Goal: Task Accomplishment & Management: Manage account settings

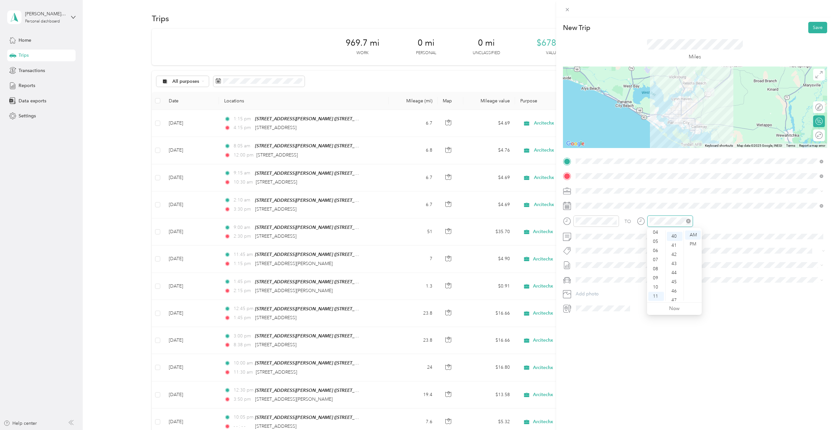
scroll to position [364, 0]
drag, startPoint x: 825, startPoint y: 38, endPoint x: 812, endPoint y: 21, distance: 21.9
click at [812, 21] on div "New Trip Save This trip cannot be edited because it is either under review, app…" at bounding box center [695, 232] width 278 height 430
click at [831, 133] on div at bounding box center [831, 135] width 0 height 7
click at [812, 27] on button "Save" at bounding box center [817, 27] width 19 height 11
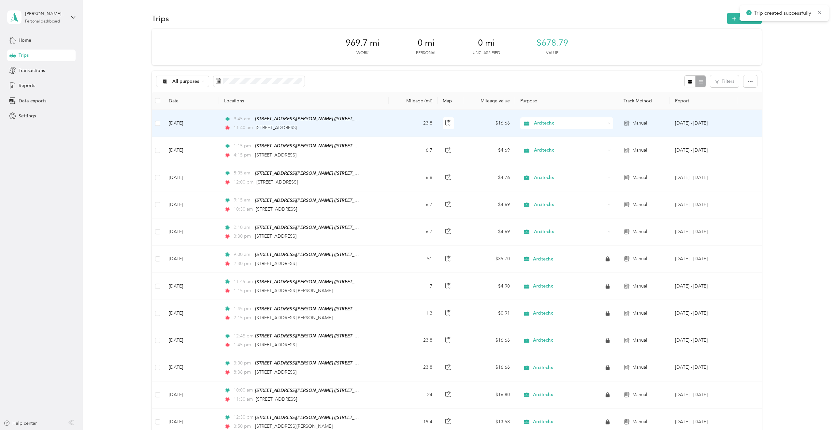
scroll to position [0, 0]
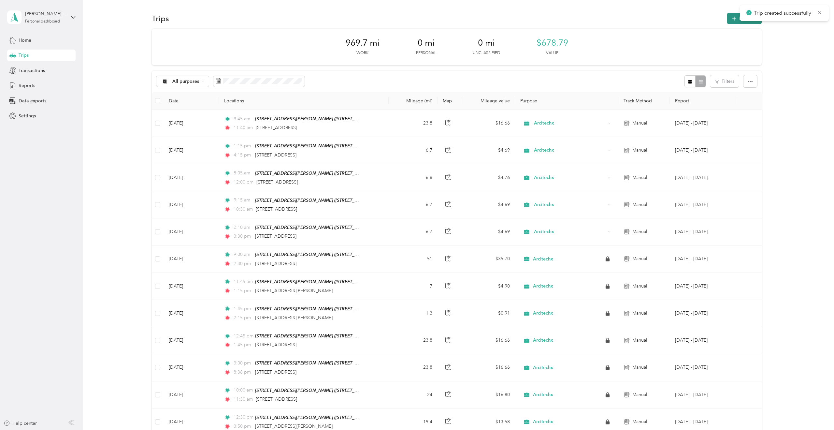
click at [731, 18] on button "New trip" at bounding box center [744, 18] width 35 height 11
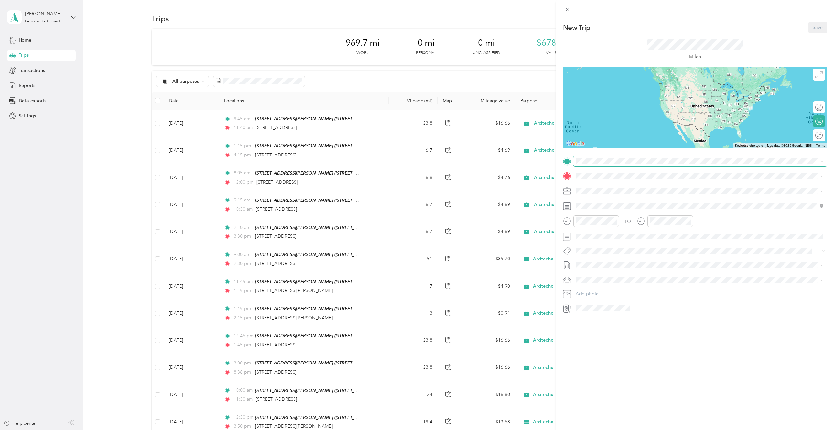
click at [595, 157] on span at bounding box center [700, 161] width 254 height 10
click at [569, 218] on icon at bounding box center [567, 221] width 8 height 8
click at [599, 239] on span at bounding box center [700, 236] width 254 height 10
click at [653, 242] on div "01" at bounding box center [656, 243] width 16 height 9
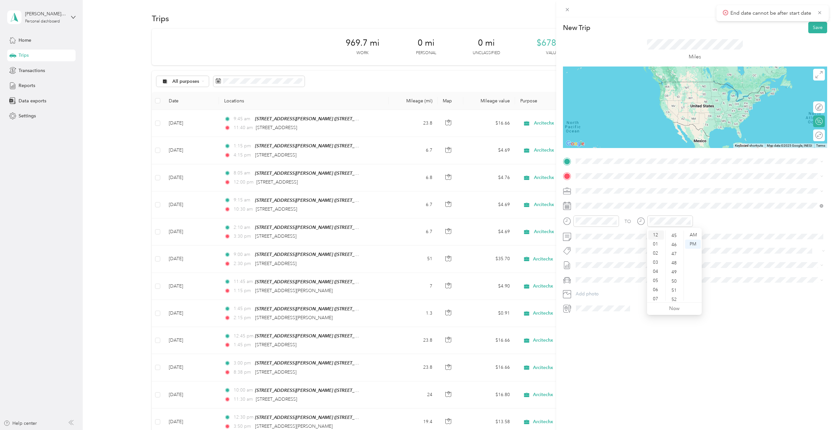
click at [657, 239] on div "12" at bounding box center [656, 234] width 16 height 9
click at [658, 232] on div "12" at bounding box center [656, 234] width 16 height 9
click at [699, 243] on div "PM" at bounding box center [693, 243] width 16 height 9
click at [667, 236] on div "45" at bounding box center [675, 235] width 16 height 9
click at [657, 224] on div at bounding box center [670, 220] width 46 height 11
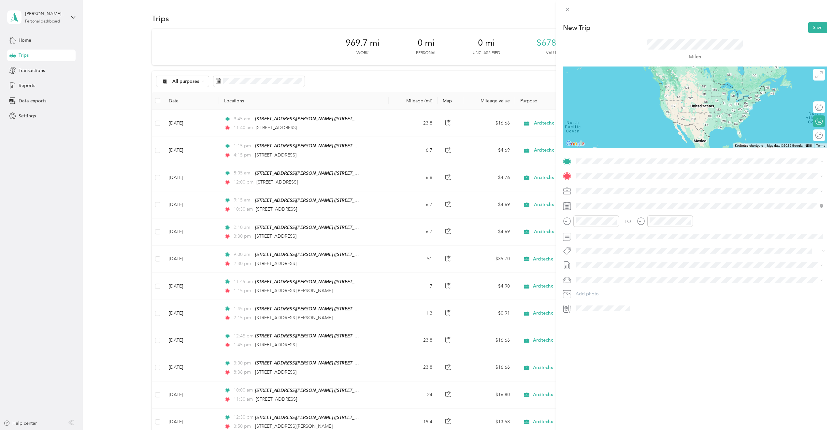
click at [661, 210] on div at bounding box center [417, 215] width 834 height 430
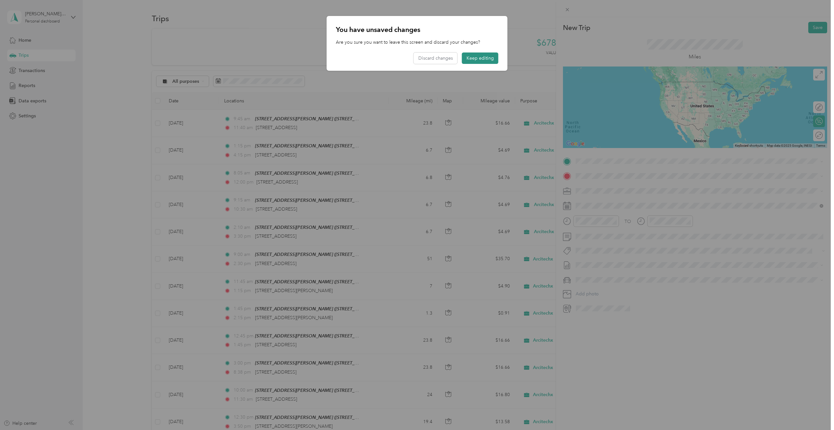
click at [475, 63] on button "Keep editing" at bounding box center [480, 57] width 36 height 11
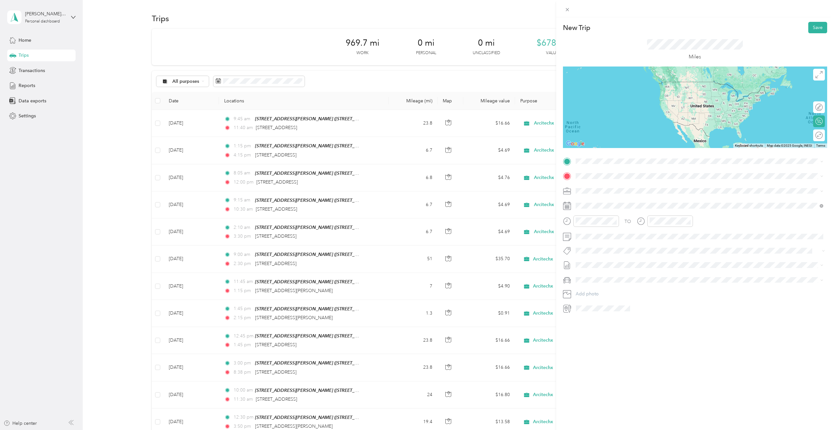
click at [475, 59] on div at bounding box center [417, 215] width 834 height 430
click at [639, 227] on div at bounding box center [665, 223] width 56 height 16
click at [641, 222] on icon at bounding box center [641, 221] width 8 height 8
click at [589, 202] on span at bounding box center [700, 205] width 254 height 10
click at [591, 239] on icon at bounding box center [591, 242] width 7 height 7
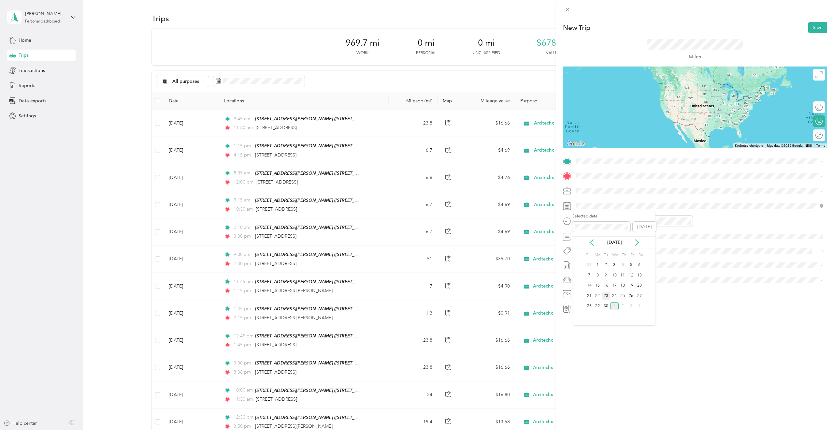
click at [607, 296] on div "23" at bounding box center [606, 296] width 8 height 8
click at [653, 217] on div at bounding box center [670, 220] width 46 height 11
click at [687, 243] on div "PM" at bounding box center [693, 243] width 16 height 9
click at [657, 234] on div "12" at bounding box center [656, 234] width 16 height 9
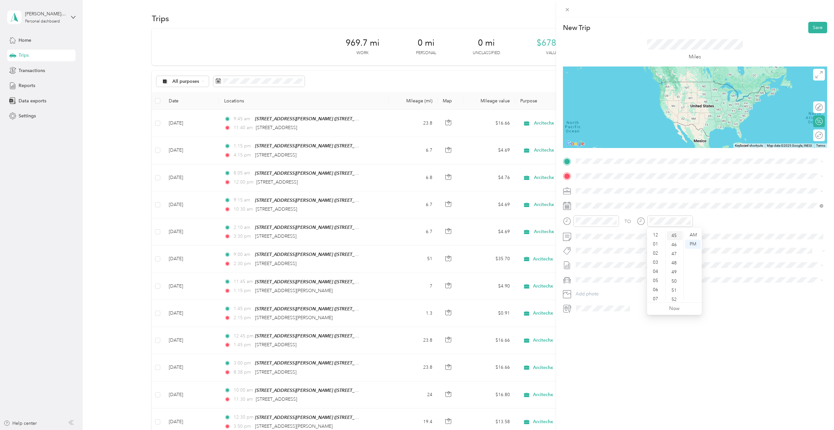
click at [677, 234] on div "45" at bounding box center [675, 235] width 16 height 9
click at [810, 27] on button "Save" at bounding box center [817, 27] width 19 height 11
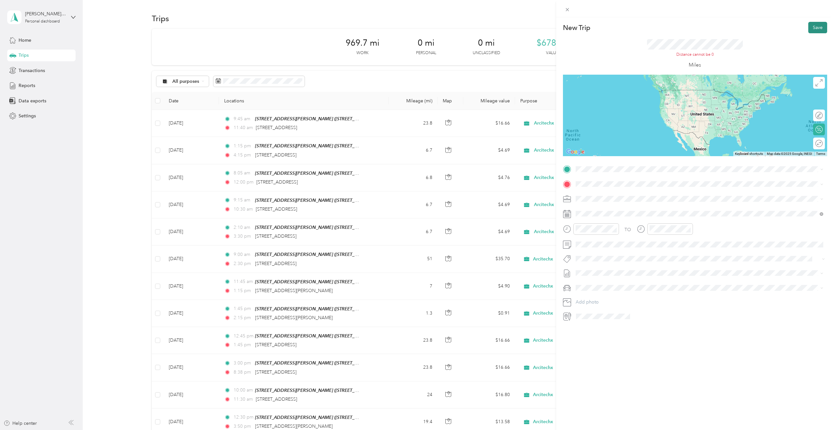
click at [813, 32] on button "Save" at bounding box center [817, 27] width 19 height 11
click at [814, 28] on button "Save" at bounding box center [817, 27] width 19 height 11
click at [607, 163] on div "New Trip Save This trip cannot be edited because it is either under review, app…" at bounding box center [695, 171] width 264 height 299
click at [609, 192] on div "TEAM 842 Harrison Avenue, Panama City" at bounding box center [640, 195] width 105 height 8
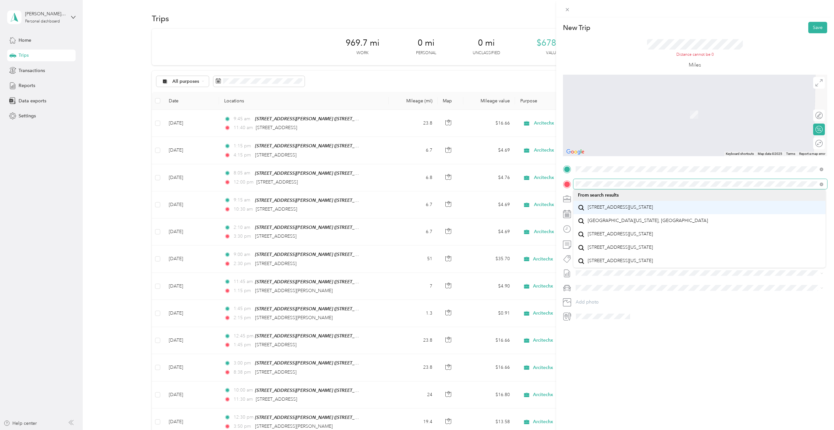
scroll to position [10, 0]
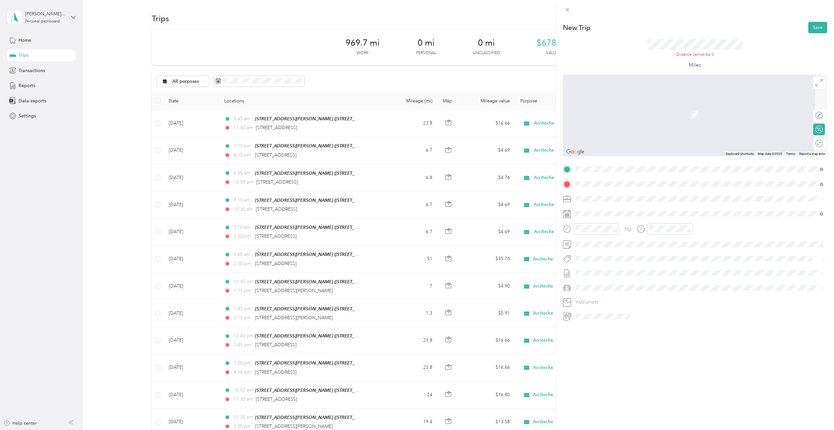
click at [630, 210] on span "2251 West 23rd Street Panama City, Florida 32405, United States" at bounding box center [620, 207] width 65 height 6
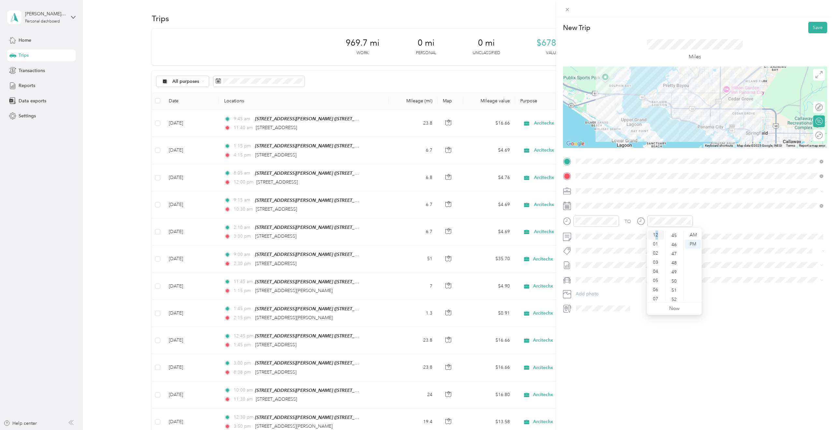
click at [657, 237] on div "12" at bounding box center [656, 234] width 16 height 9
click at [671, 231] on div "45" at bounding box center [675, 235] width 16 height 9
click at [673, 233] on div "45" at bounding box center [675, 235] width 16 height 9
click at [690, 232] on div "AM" at bounding box center [693, 234] width 16 height 9
click at [672, 232] on div "45" at bounding box center [675, 235] width 16 height 9
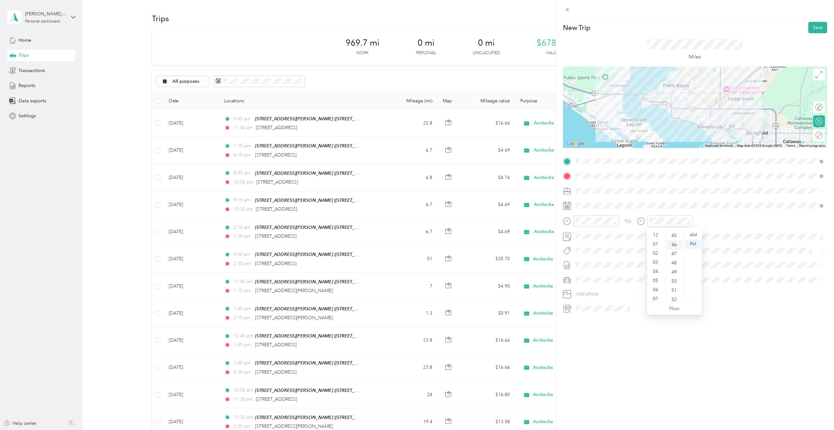
click at [669, 240] on div "46" at bounding box center [675, 244] width 16 height 9
click at [814, 141] on div "Edit route Calculate route Round trip" at bounding box center [819, 123] width 12 height 44
click at [815, 135] on div "Round trip" at bounding box center [819, 135] width 12 height 12
click at [812, 136] on div at bounding box center [812, 135] width 6 height 6
click at [816, 28] on button "Save" at bounding box center [817, 27] width 19 height 11
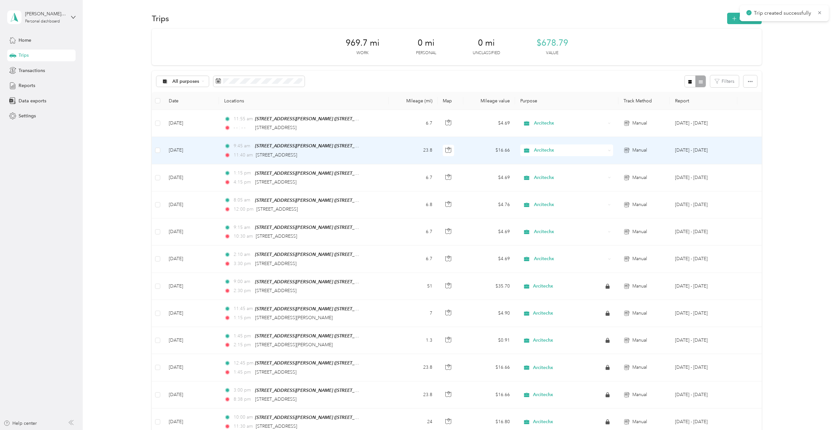
scroll to position [0, 0]
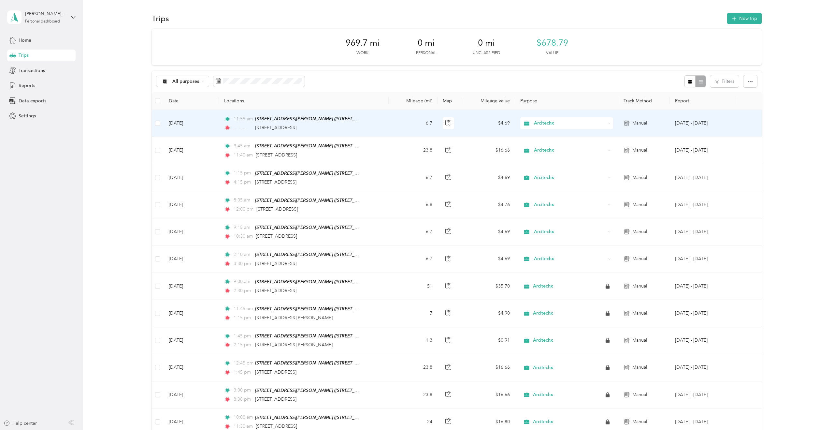
click at [442, 128] on td at bounding box center [450, 123] width 26 height 27
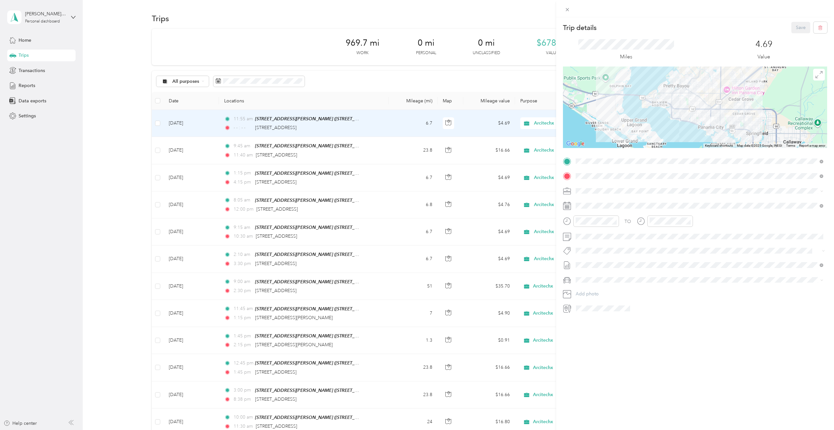
click at [649, 227] on div at bounding box center [665, 223] width 56 height 16
click at [697, 244] on div "PM" at bounding box center [693, 243] width 16 height 9
click at [650, 234] on div "12" at bounding box center [656, 234] width 16 height 9
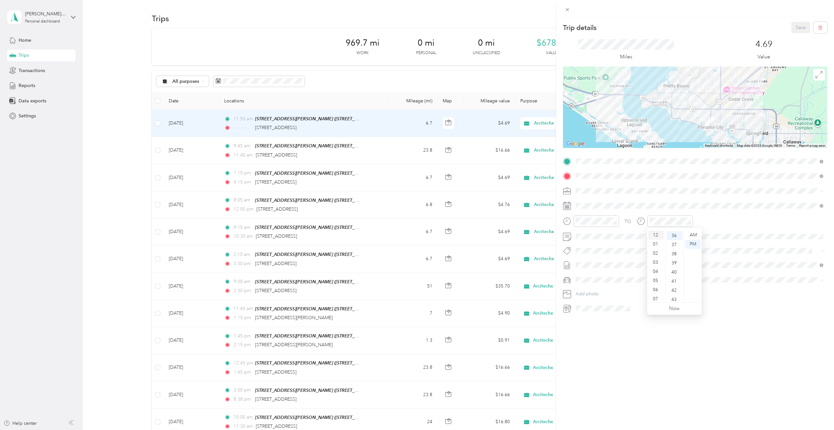
click at [655, 234] on div "12" at bounding box center [656, 234] width 16 height 9
click at [674, 273] on div "45" at bounding box center [675, 276] width 16 height 9
click at [696, 365] on div "Trip details Save This trip cannot be edited because it is either under review,…" at bounding box center [695, 232] width 278 height 430
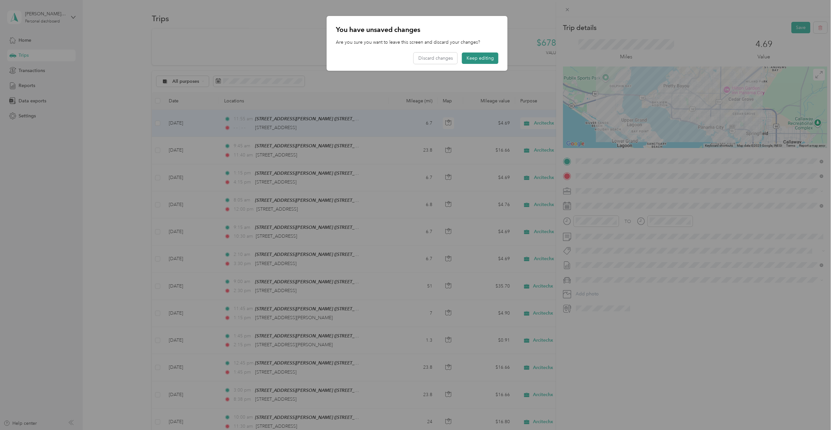
click at [465, 60] on button "Keep editing" at bounding box center [480, 57] width 36 height 11
click at [443, 60] on button "Discard changes" at bounding box center [436, 57] width 44 height 11
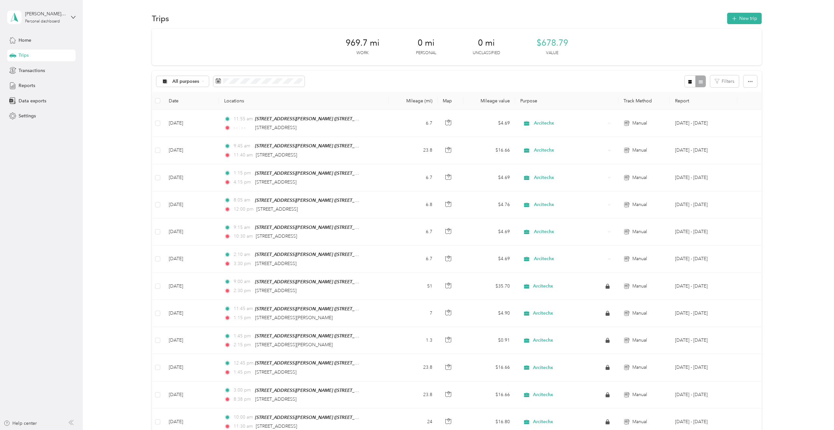
click at [492, 125] on div "Trip details Save This trip cannot be edited because it is either under review,…" at bounding box center [417, 215] width 834 height 430
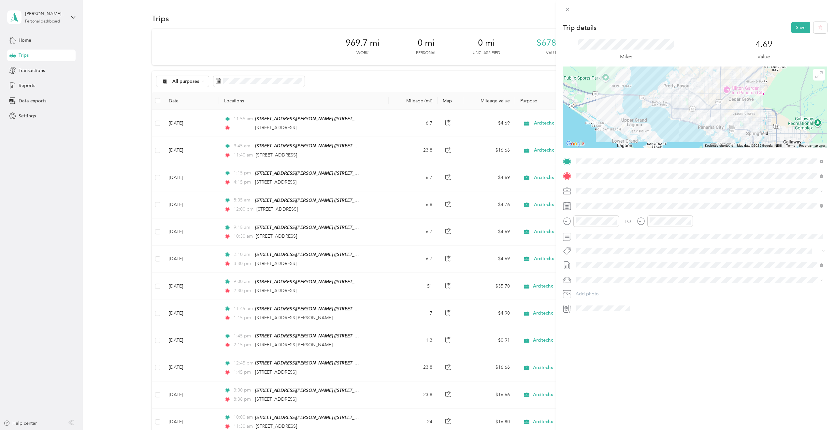
click at [492, 125] on div at bounding box center [417, 215] width 834 height 430
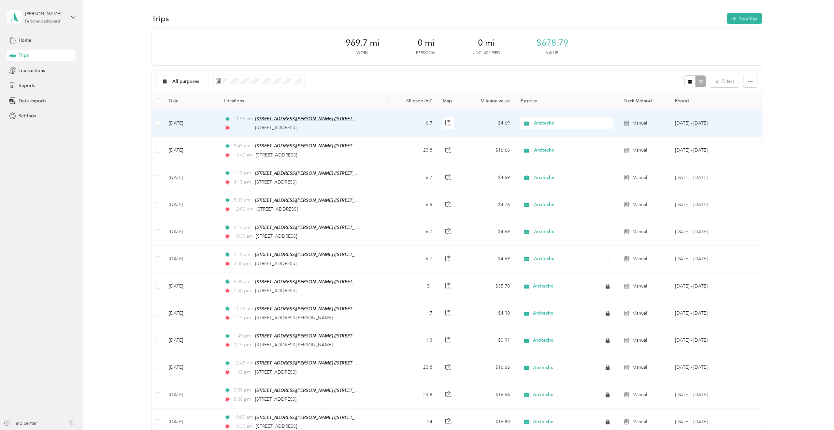
click at [349, 120] on span "[STREET_ADDRESS][PERSON_NAME] ([STREET_ADDRESS][PERSON_NAME][US_STATE])" at bounding box center [346, 119] width 182 height 6
click at [369, 126] on td "11:55 am 842 Harrison Avenue, Panama City (842 Harrison Avenue, Panama City, Fl…" at bounding box center [304, 123] width 170 height 27
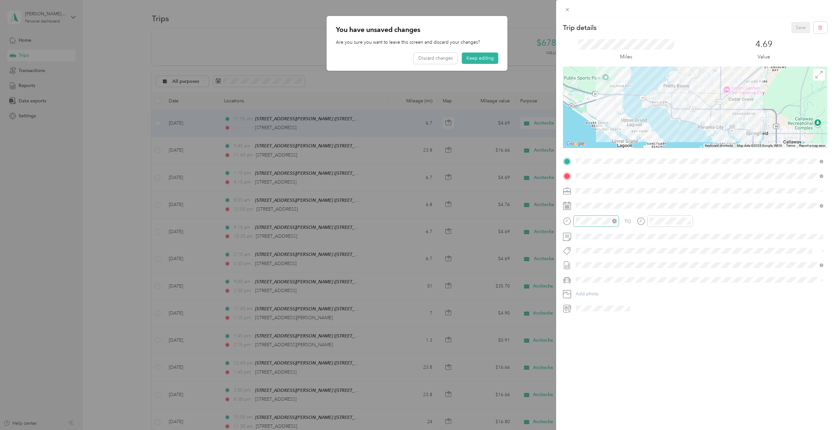
click at [584, 226] on div at bounding box center [596, 220] width 46 height 11
click at [688, 242] on div "PM" at bounding box center [693, 243] width 16 height 9
click at [688, 202] on span at bounding box center [700, 205] width 254 height 10
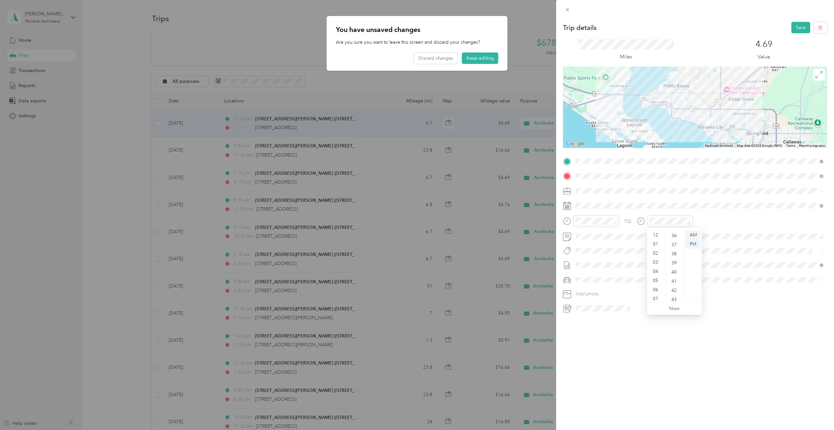
click at [687, 238] on div "AM" at bounding box center [693, 234] width 16 height 9
click at [668, 243] on div "37" at bounding box center [675, 244] width 16 height 9
click at [673, 228] on div "12 01 02 03 04 05 06 07 08 09 10 11 00 01 02 03 04 05 06 07 08 09 10 11 12 13 1…" at bounding box center [674, 265] width 55 height 74
click at [673, 232] on div "36" at bounding box center [675, 235] width 16 height 9
click at [647, 233] on body "florian@arcitechx.com Personal dashboard Home Trips Transactions Reports Data e…" at bounding box center [415, 215] width 831 height 430
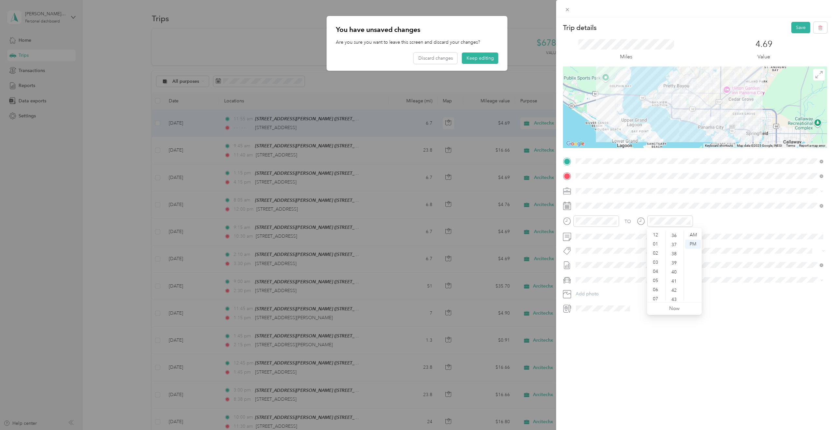
click at [432, 56] on div "Trip details Save This trip cannot be edited because it is either under review,…" at bounding box center [417, 215] width 834 height 430
click at [439, 60] on div "Trip details Save This trip cannot be edited because it is either under review,…" at bounding box center [417, 215] width 834 height 430
click at [439, 59] on div "Trip details Save This trip cannot be edited because it is either under review,…" at bounding box center [417, 215] width 834 height 430
click at [440, 59] on div "Trip details Save This trip cannot be edited because it is either under review,…" at bounding box center [417, 215] width 834 height 430
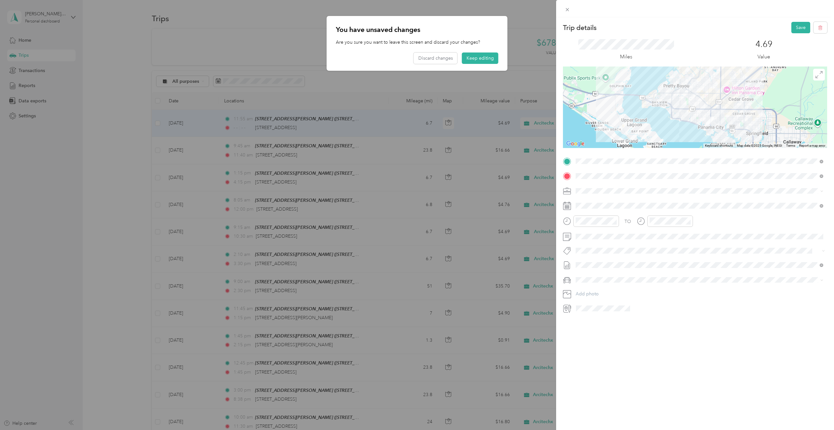
click at [474, 59] on div "Trip details Save This trip cannot be edited because it is either under review,…" at bounding box center [417, 215] width 834 height 430
click at [478, 58] on div "Trip details Save This trip cannot be edited because it is either under review,…" at bounding box center [417, 215] width 834 height 430
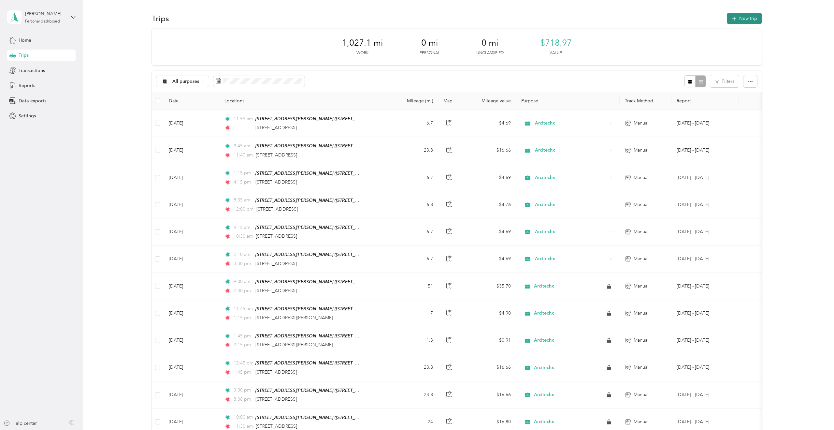
click at [741, 22] on button "New trip" at bounding box center [744, 18] width 35 height 11
